Goal: Entertainment & Leisure: Consume media (video, audio)

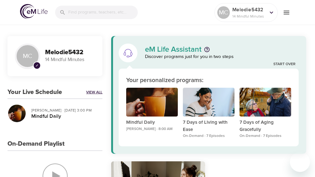
click at [96, 93] on link "View All" at bounding box center [94, 92] width 16 height 5
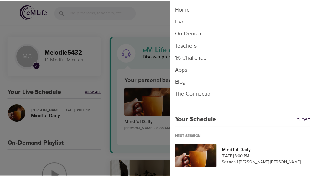
scroll to position [3, 0]
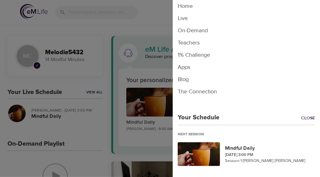
click at [202, 35] on li "On-Demand" at bounding box center [245, 30] width 147 height 12
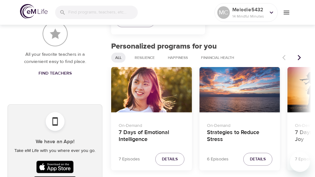
scroll to position [264, 0]
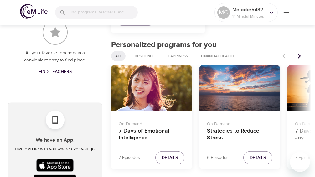
click at [259, 160] on span "Details" at bounding box center [258, 157] width 16 height 7
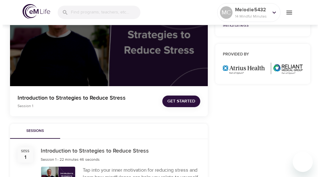
scroll to position [264, 0]
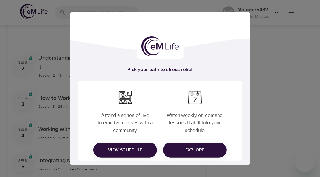
click at [143, 151] on span "View Schedule" at bounding box center [125, 150] width 54 height 8
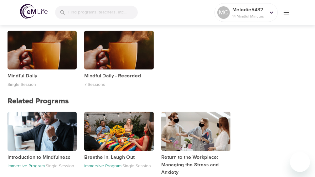
scroll to position [480, 0]
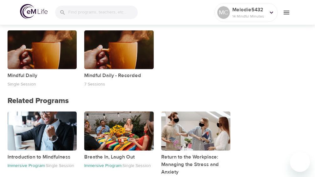
click at [63, 58] on div "button" at bounding box center [42, 49] width 69 height 39
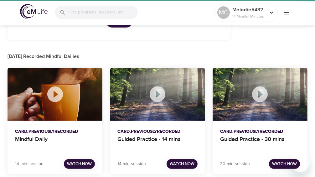
checkbox input "true"
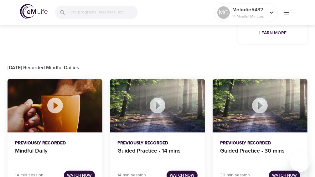
scroll to position [385, 0]
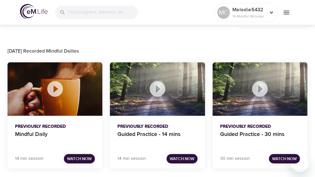
click at [80, 89] on div at bounding box center [55, 89] width 95 height 54
click at [83, 157] on span "Watch Now" at bounding box center [79, 158] width 25 height 7
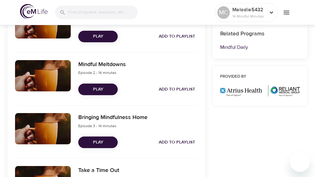
scroll to position [240, 0]
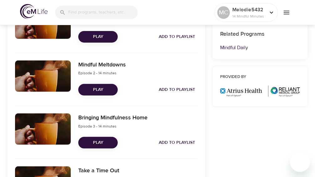
click at [107, 90] on span "Play" at bounding box center [97, 90] width 29 height 8
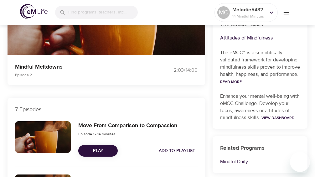
scroll to position [127, 0]
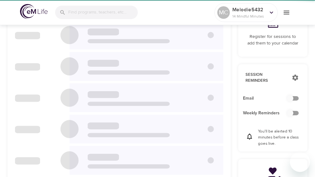
checkbox input "true"
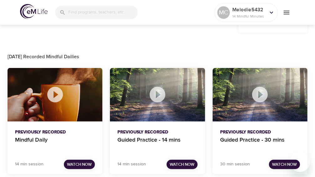
scroll to position [382, 0]
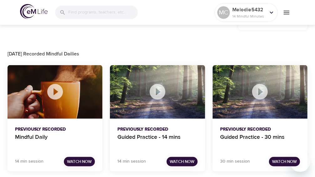
click at [157, 92] on icon at bounding box center [157, 91] width 19 height 19
click at [189, 162] on span "Watch Now" at bounding box center [182, 161] width 25 height 7
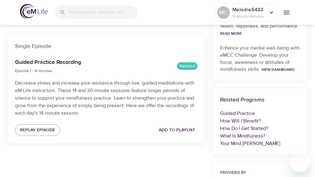
scroll to position [190, 0]
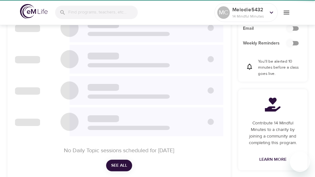
checkbox input "true"
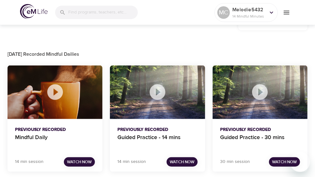
scroll to position [382, 0]
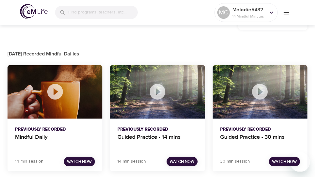
click at [284, 162] on span "Watch Now" at bounding box center [284, 161] width 25 height 7
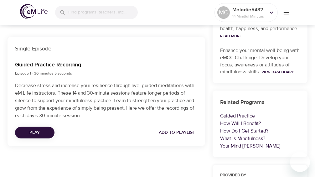
scroll to position [254, 0]
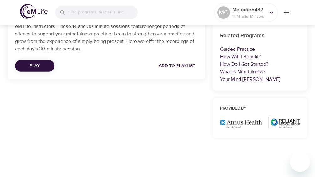
click at [292, 125] on img at bounding box center [260, 123] width 80 height 12
click at [42, 68] on span "Play" at bounding box center [34, 66] width 29 height 8
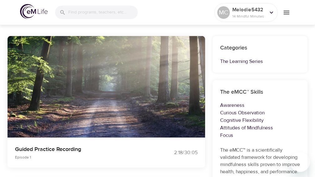
scroll to position [44, 0]
